Goal: Entertainment & Leisure: Consume media (video, audio)

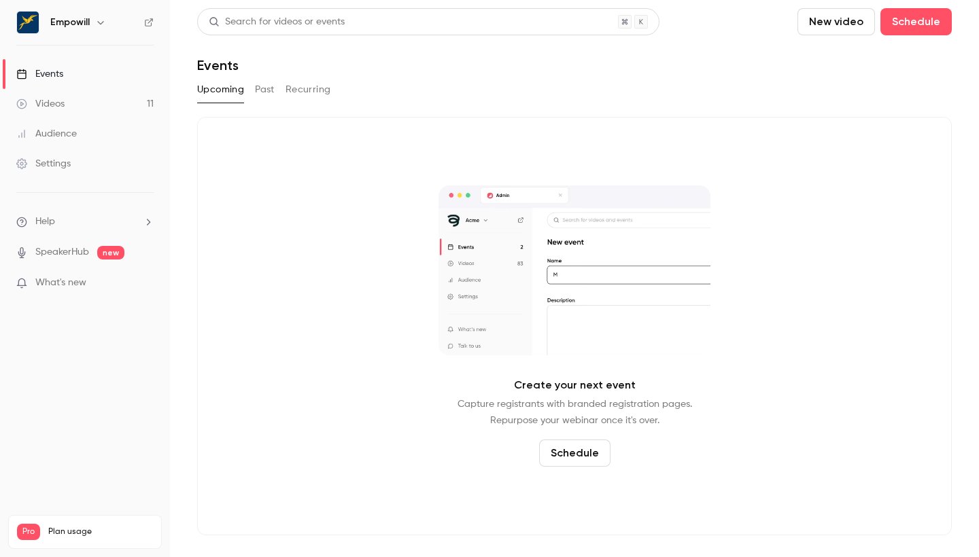
click at [68, 109] on link "Videos 11" at bounding box center [85, 104] width 170 height 30
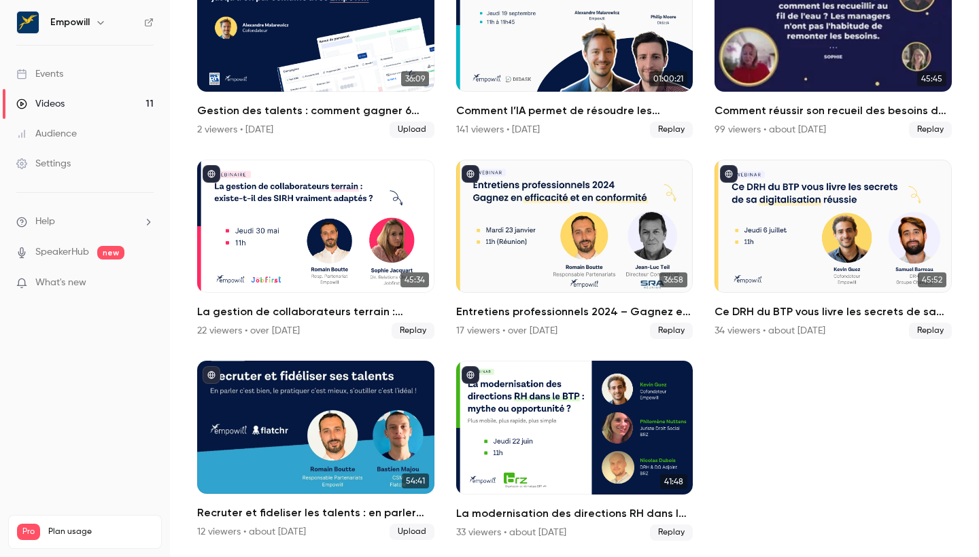
click at [818, 42] on div "Comment réussir son recueil des besoins de formation ? Enjeux, méthode et bonne…" at bounding box center [832, 25] width 237 height 133
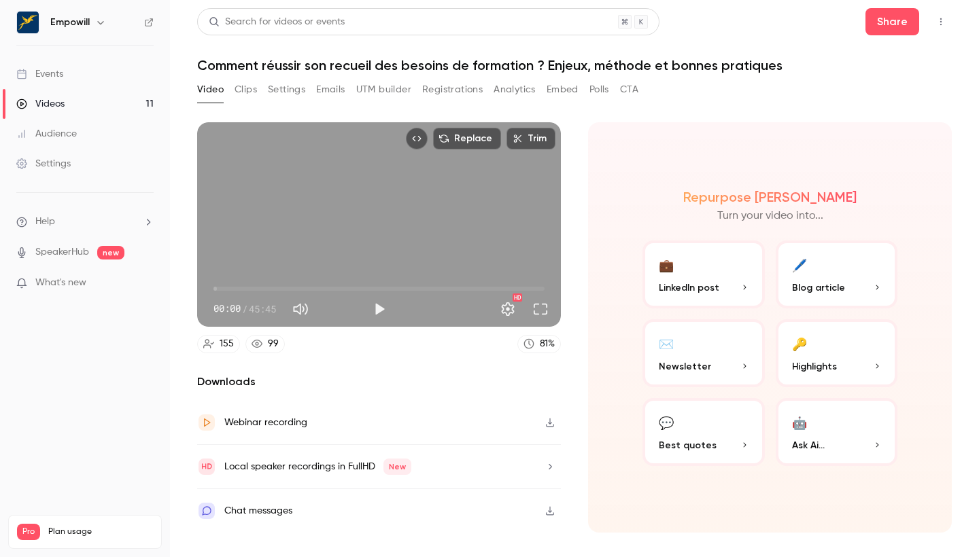
click at [247, 89] on button "Clips" at bounding box center [246, 90] width 22 height 22
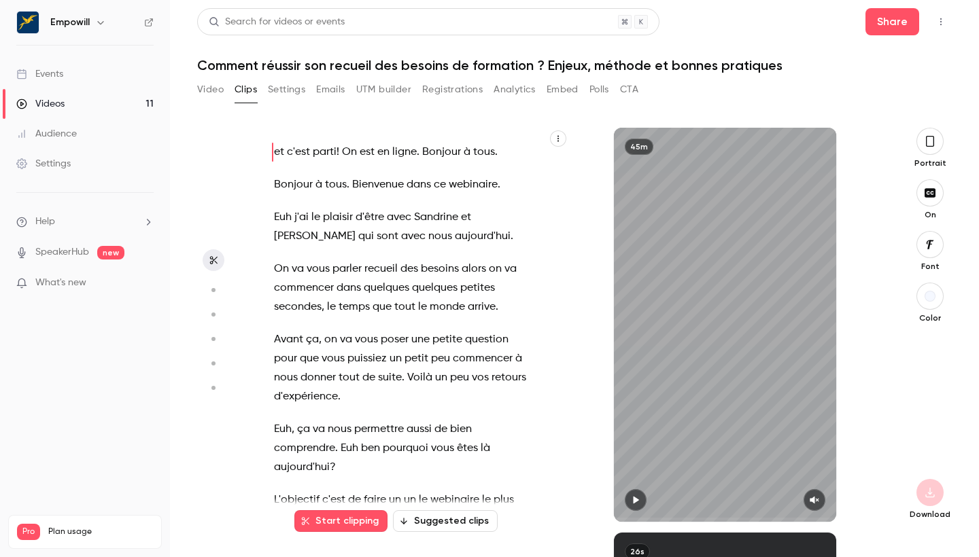
click at [639, 502] on icon "button" at bounding box center [635, 501] width 11 height 10
click at [812, 500] on icon "button" at bounding box center [814, 500] width 9 height 7
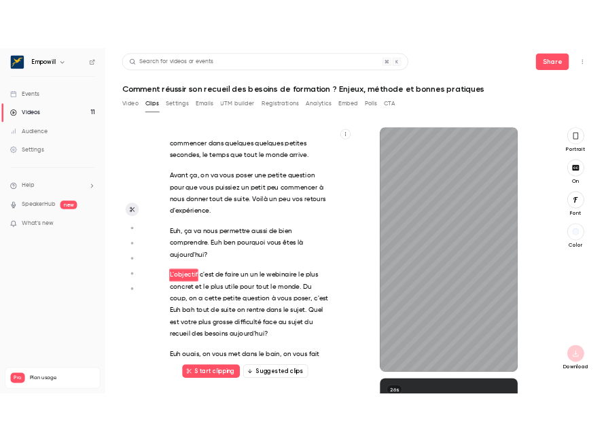
scroll to position [167, 0]
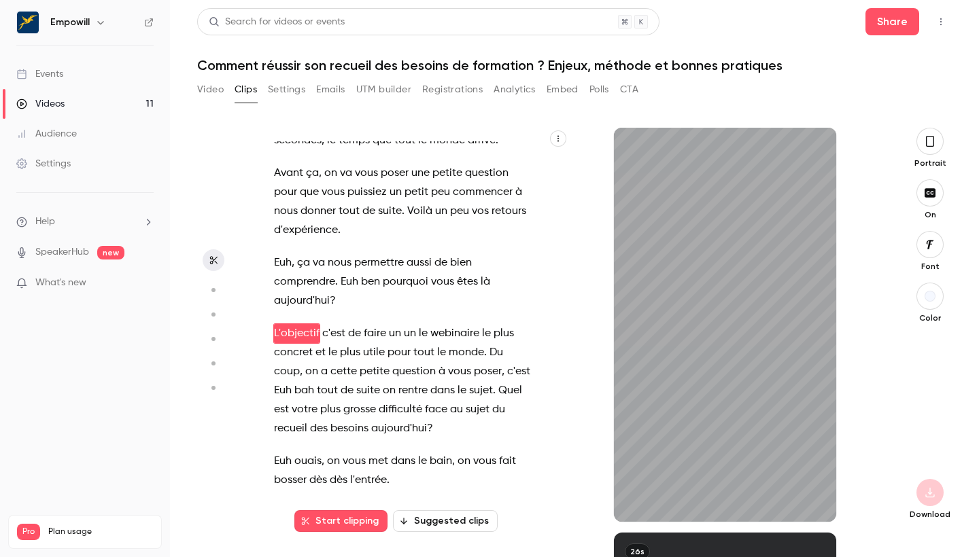
type input "****"
click at [202, 91] on button "Video" at bounding box center [210, 90] width 27 height 22
